Goal: Task Accomplishment & Management: Manage account settings

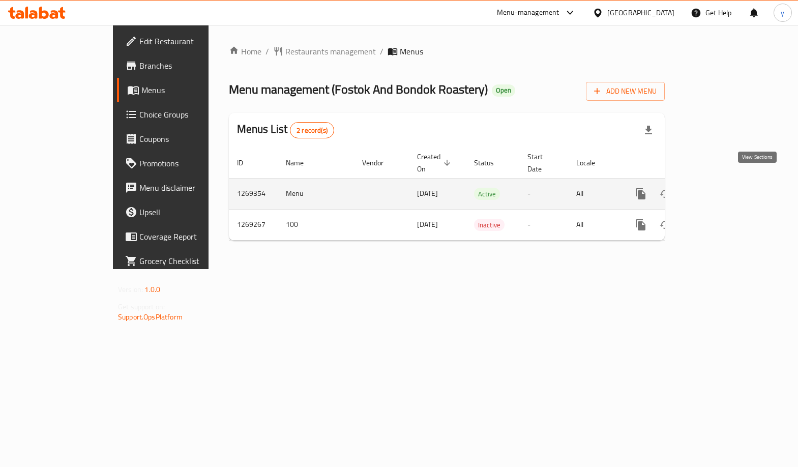
click at [720, 188] on icon "enhanced table" at bounding box center [714, 194] width 12 height 12
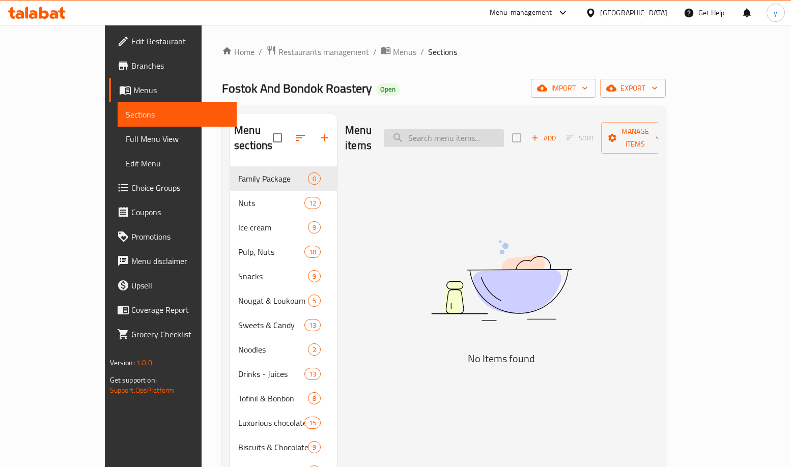
click at [462, 132] on input "search" at bounding box center [444, 138] width 120 height 18
paste input "Original Korean Indomie"
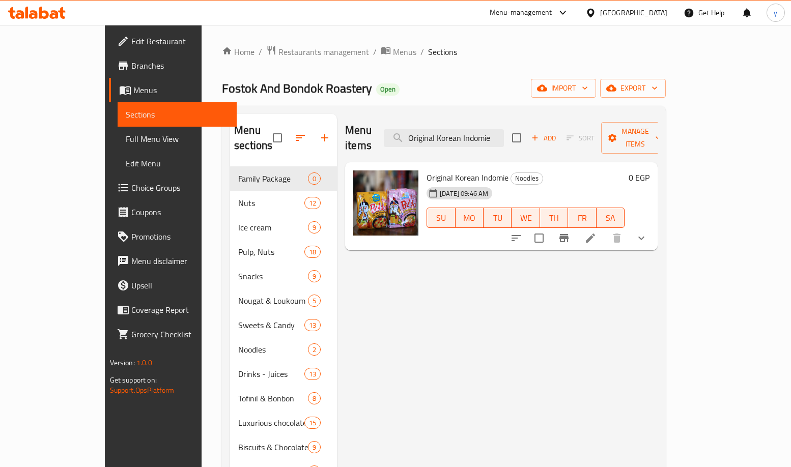
type input "Original Korean Indomie"
click at [595, 234] on icon at bounding box center [590, 238] width 9 height 9
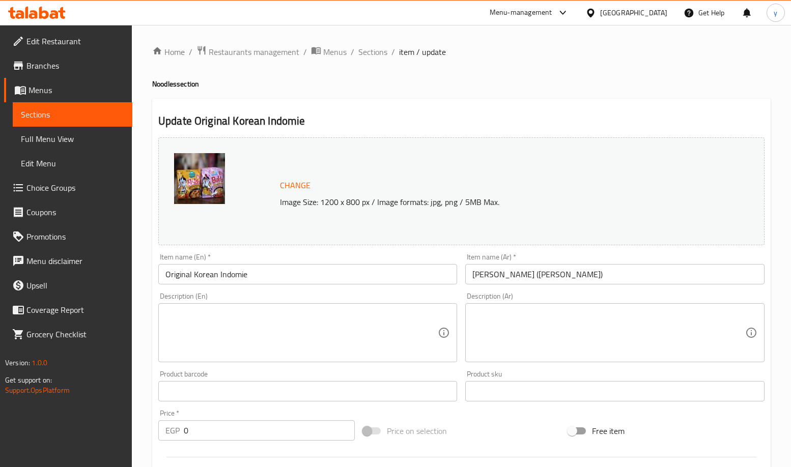
click at [414, 71] on div "Home / Restaurants management / Menus / Sections / item / update Noodles sectio…" at bounding box center [461, 420] width 618 height 750
click at [53, 57] on link "Branches" at bounding box center [68, 65] width 128 height 24
